Goal: Task Accomplishment & Management: Manage account settings

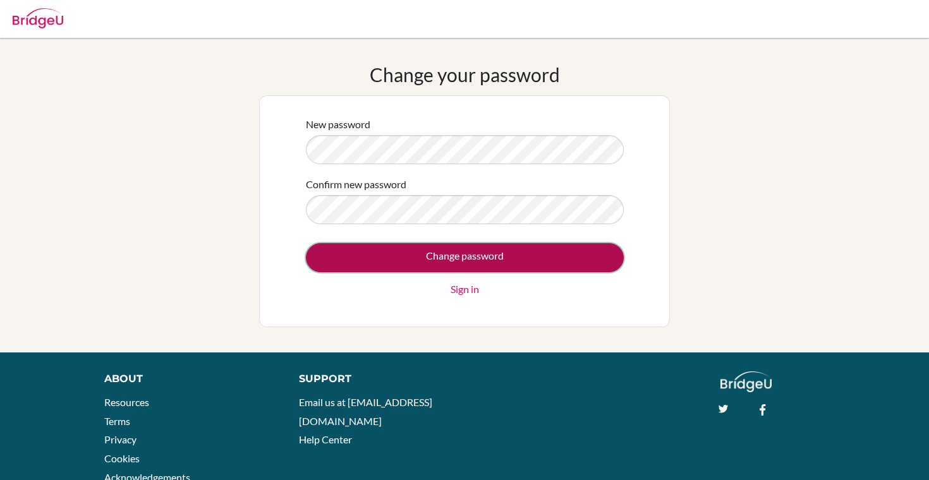
click at [542, 271] on input "Change password" at bounding box center [465, 257] width 318 height 29
click at [389, 255] on input "Change password" at bounding box center [465, 257] width 318 height 29
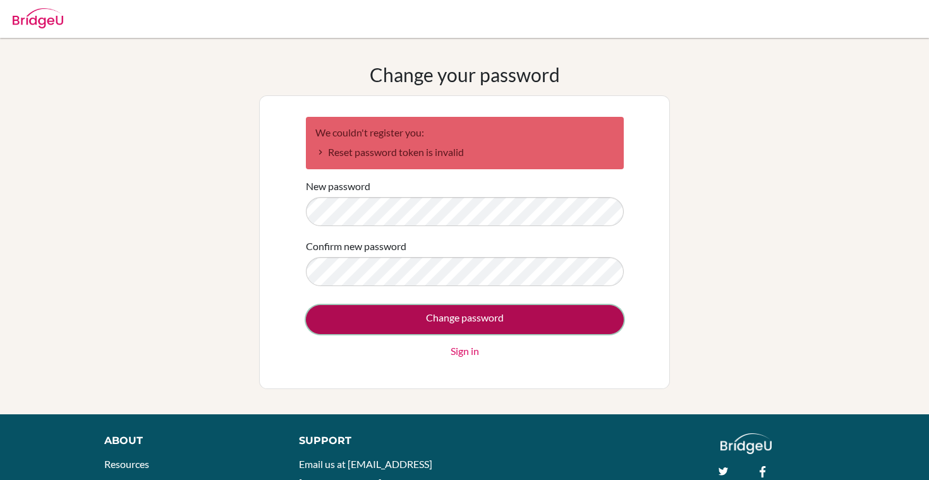
click at [339, 312] on input "Change password" at bounding box center [465, 319] width 318 height 29
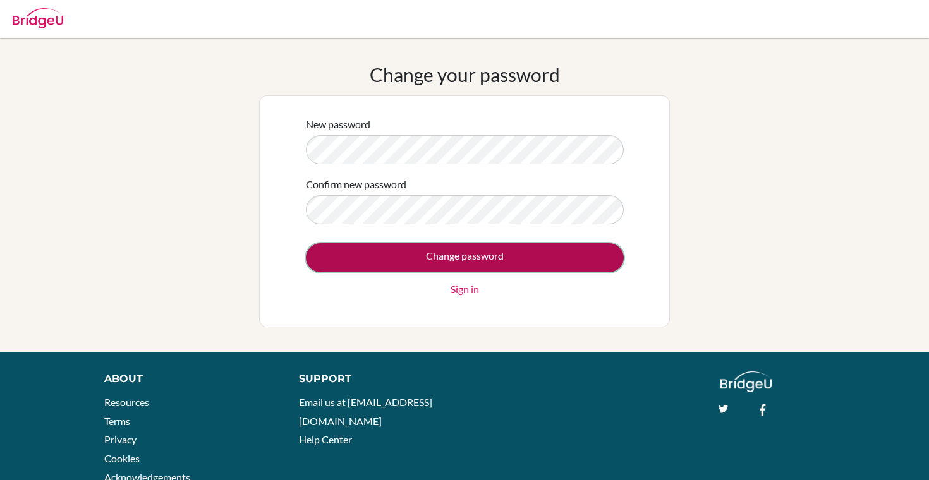
click at [420, 259] on input "Change password" at bounding box center [465, 257] width 318 height 29
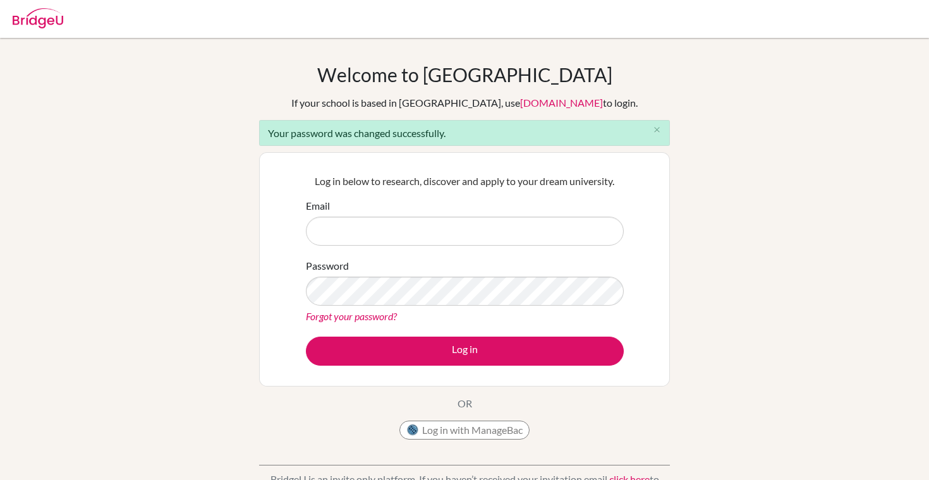
type input "[EMAIL_ADDRESS][DOMAIN_NAME]"
click at [211, 260] on div "Welcome to [GEOGRAPHIC_DATA] If your school is based in [GEOGRAPHIC_DATA], use …" at bounding box center [464, 286] width 929 height 446
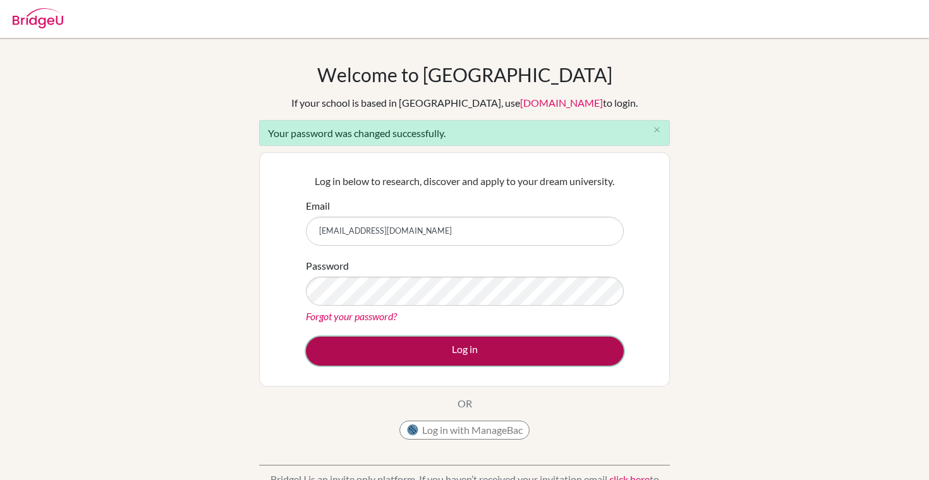
click at [439, 348] on button "Log in" at bounding box center [465, 351] width 318 height 29
